Goal: Task Accomplishment & Management: Manage account settings

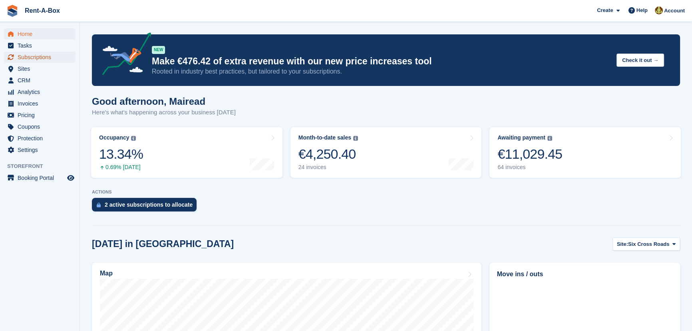
click at [37, 56] on span "Subscriptions" at bounding box center [42, 57] width 48 height 11
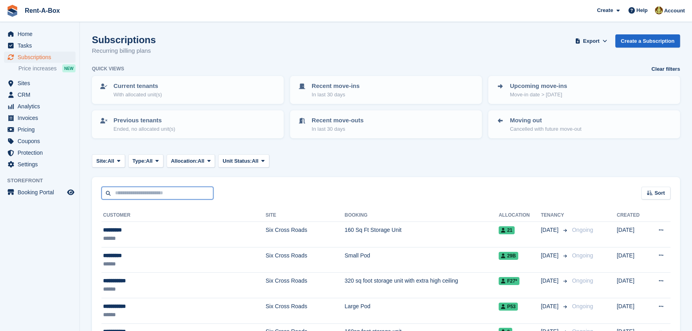
click at [130, 195] on input "text" at bounding box center [157, 193] width 112 height 13
type input "*****"
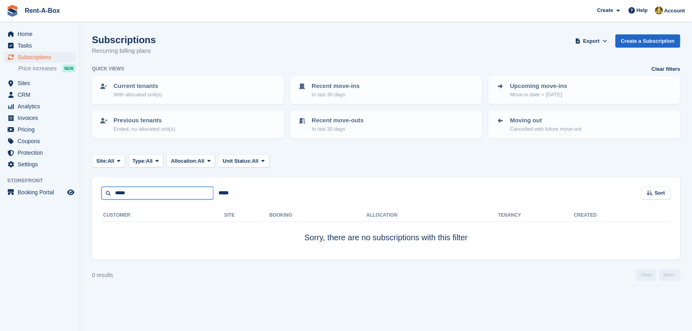
drag, startPoint x: 145, startPoint y: 194, endPoint x: 25, endPoint y: 184, distance: 120.3
click at [25, 184] on div "Home Tasks Subscriptions Subscriptions Subscriptions Price increases NEW Price …" at bounding box center [346, 165] width 692 height 331
type input "******"
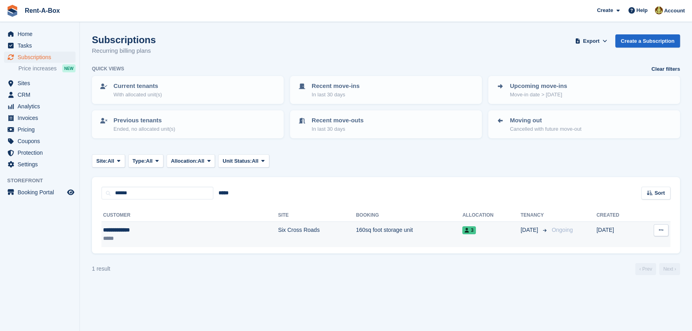
click at [356, 227] on td "160sq foot storage unit" at bounding box center [409, 234] width 106 height 25
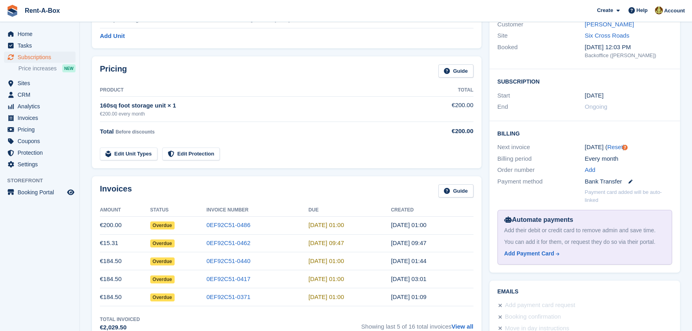
scroll to position [145, 0]
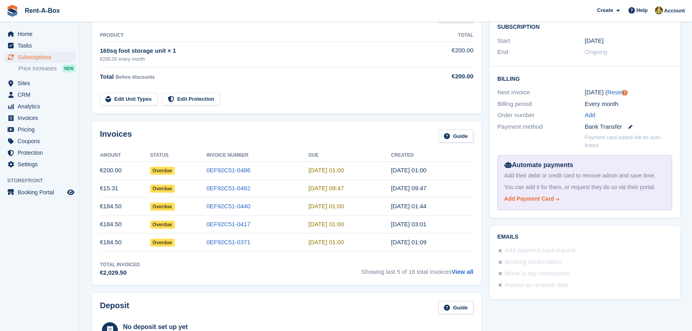
click at [518, 197] on div "Add Payment Card" at bounding box center [529, 199] width 50 height 8
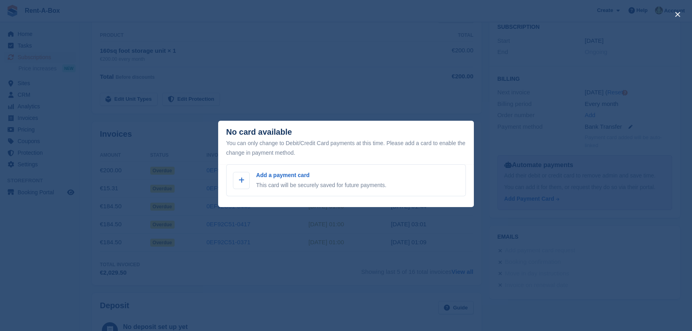
click at [329, 86] on div "close" at bounding box center [346, 165] width 692 height 331
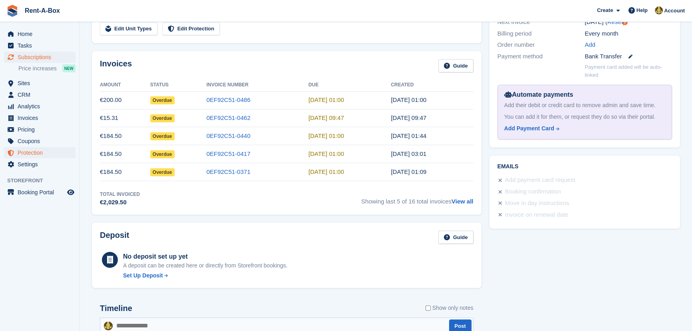
scroll to position [214, 0]
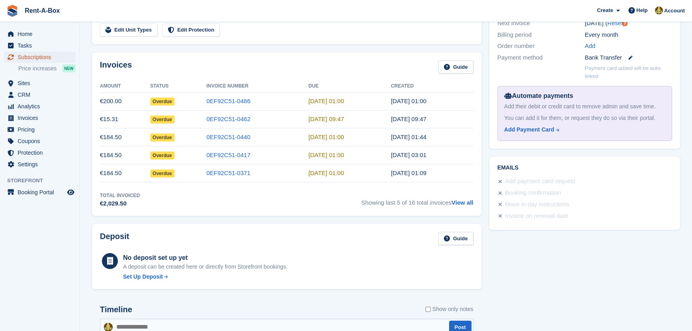
click at [50, 57] on span "Subscriptions" at bounding box center [42, 57] width 48 height 11
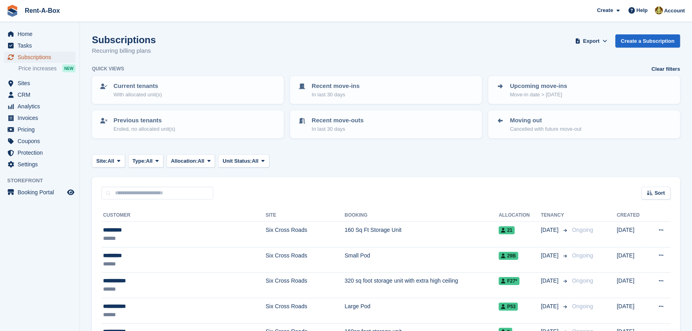
click at [28, 57] on span "Subscriptions" at bounding box center [42, 57] width 48 height 11
click at [30, 57] on span "Subscriptions" at bounding box center [42, 57] width 48 height 11
click at [148, 192] on input "text" at bounding box center [157, 193] width 112 height 13
type input "******"
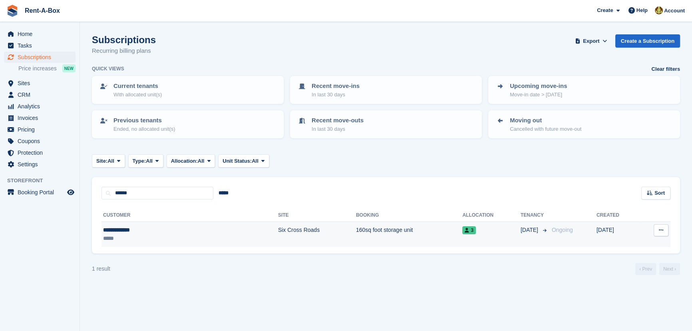
click at [665, 229] on button at bounding box center [661, 230] width 15 height 12
click at [617, 245] on p "View customer" at bounding box center [630, 246] width 70 height 10
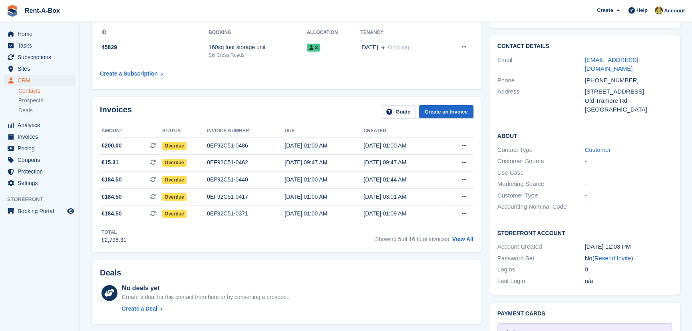
scroll to position [97, 0]
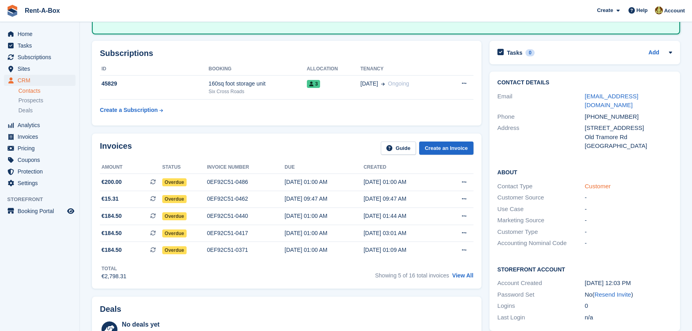
click at [601, 183] on link "Customer" at bounding box center [598, 186] width 26 height 7
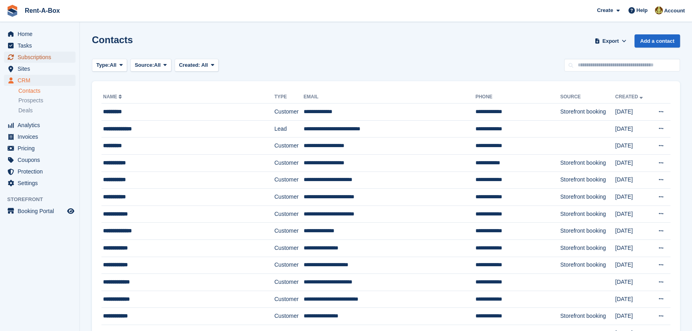
click at [36, 56] on span "Subscriptions" at bounding box center [42, 57] width 48 height 11
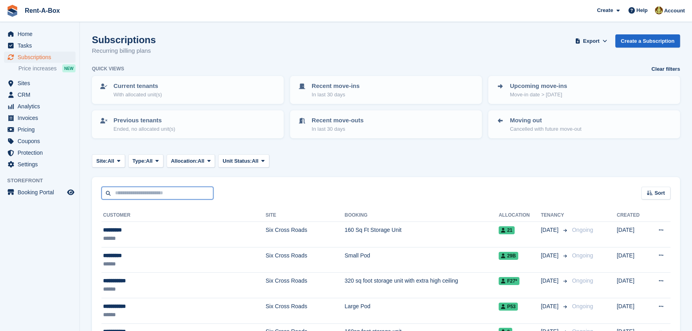
click at [142, 196] on input "text" at bounding box center [157, 193] width 112 height 13
type input "***"
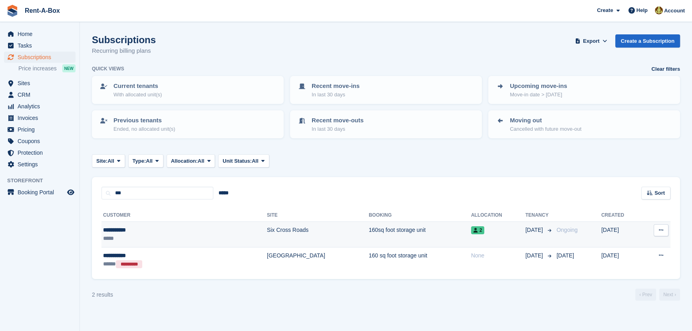
click at [369, 229] on td "160sq foot storage unit" at bounding box center [420, 235] width 102 height 26
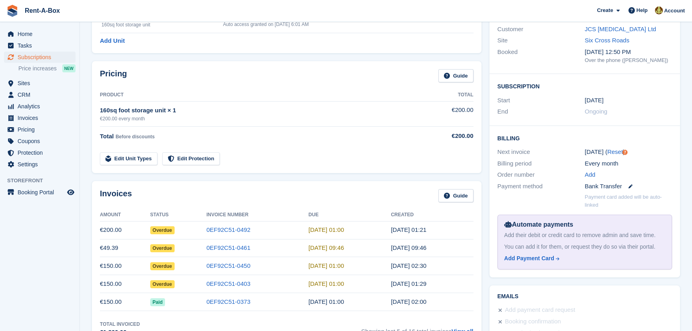
scroll to position [72, 0]
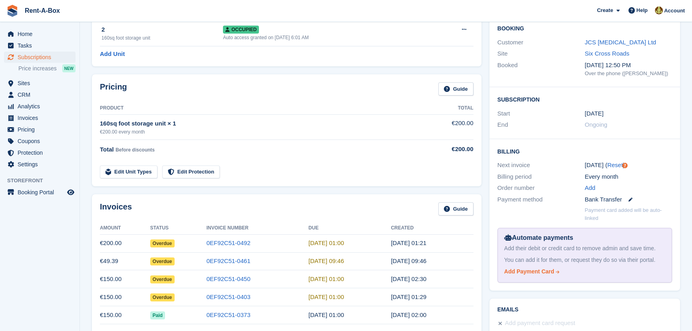
click at [539, 270] on div "Add Payment Card" at bounding box center [529, 271] width 50 height 8
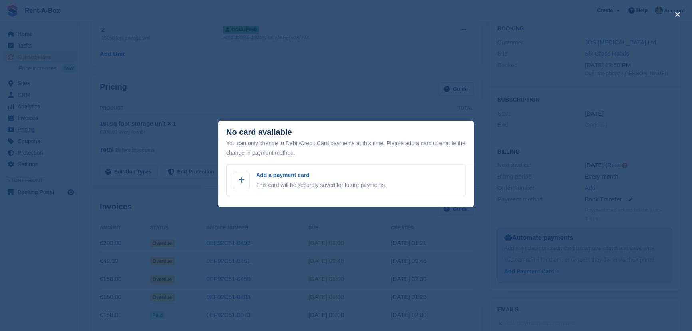
click at [362, 87] on div "close" at bounding box center [346, 165] width 692 height 331
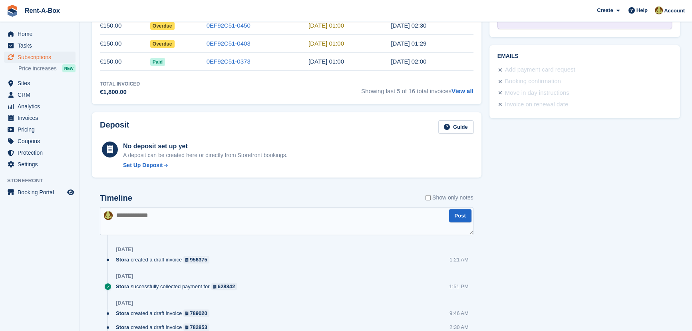
scroll to position [181, 0]
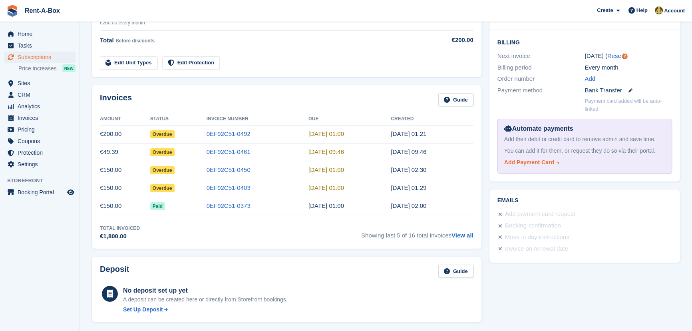
click at [534, 162] on div "Add Payment Card" at bounding box center [529, 162] width 50 height 8
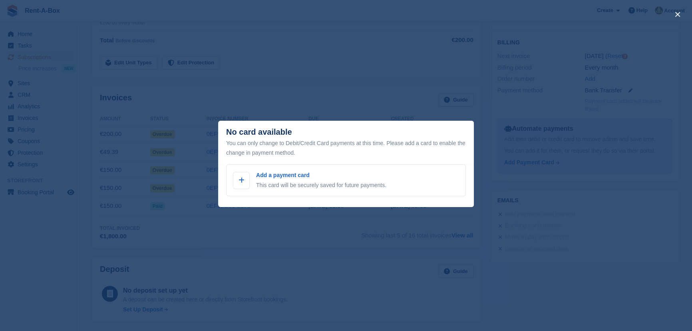
click at [326, 72] on div "close" at bounding box center [346, 165] width 692 height 331
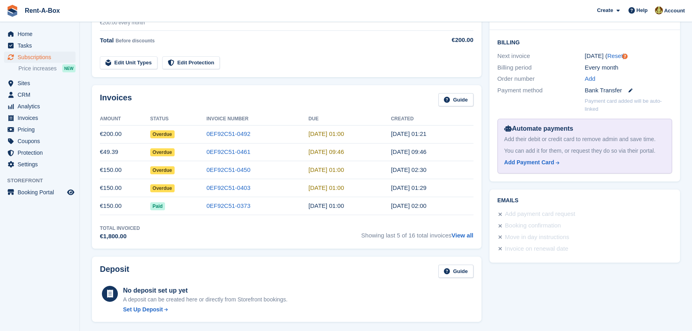
scroll to position [72, 0]
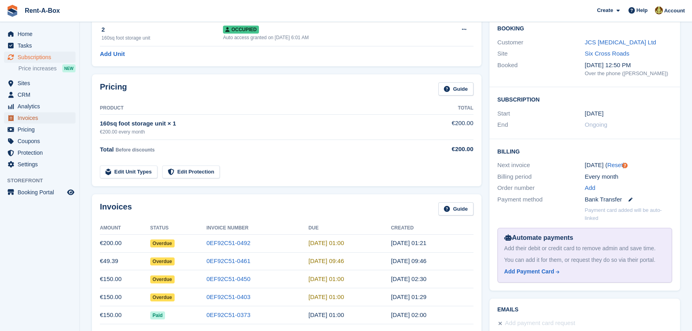
click at [30, 117] on span "Invoices" at bounding box center [42, 117] width 48 height 11
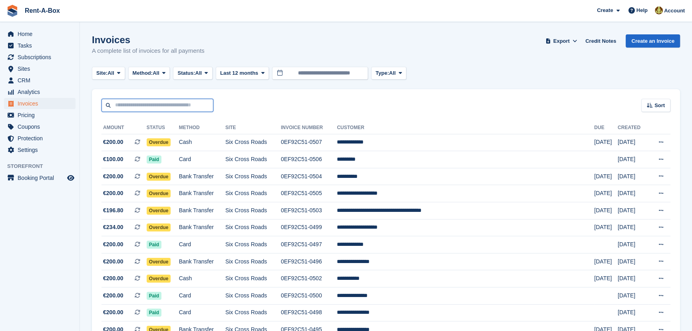
click at [155, 102] on input "text" at bounding box center [157, 105] width 112 height 13
type input "***"
